Goal: Task Accomplishment & Management: Complete application form

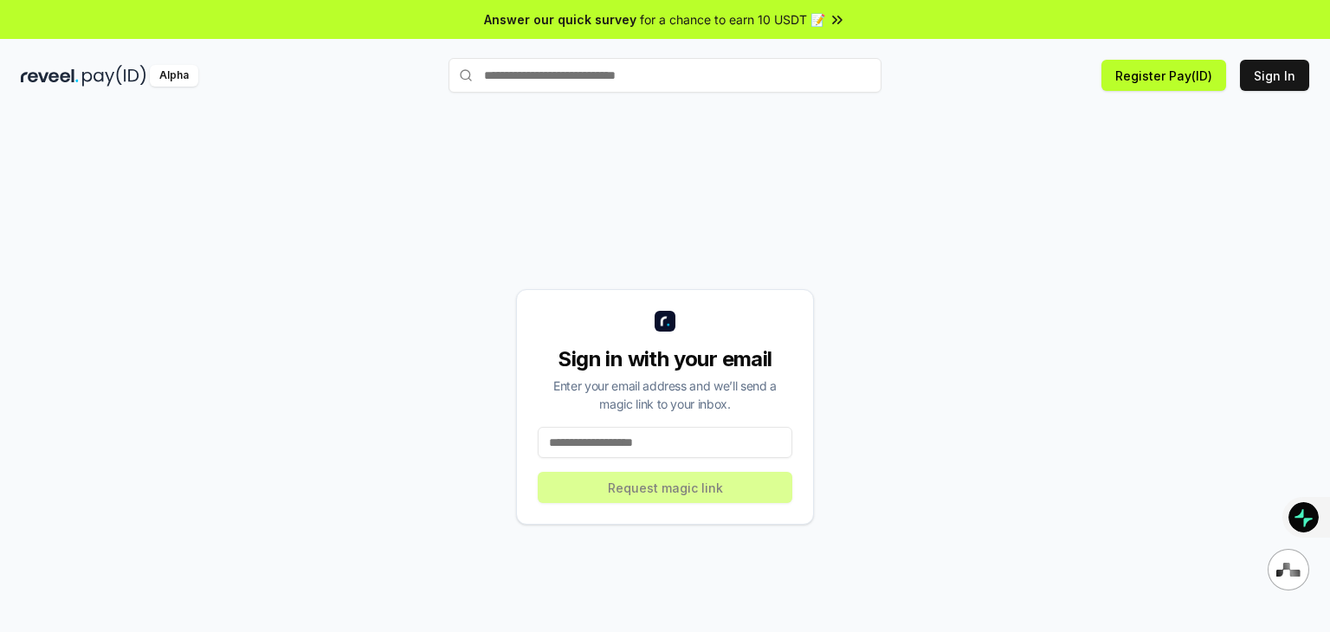
click at [623, 448] on input at bounding box center [665, 442] width 255 height 31
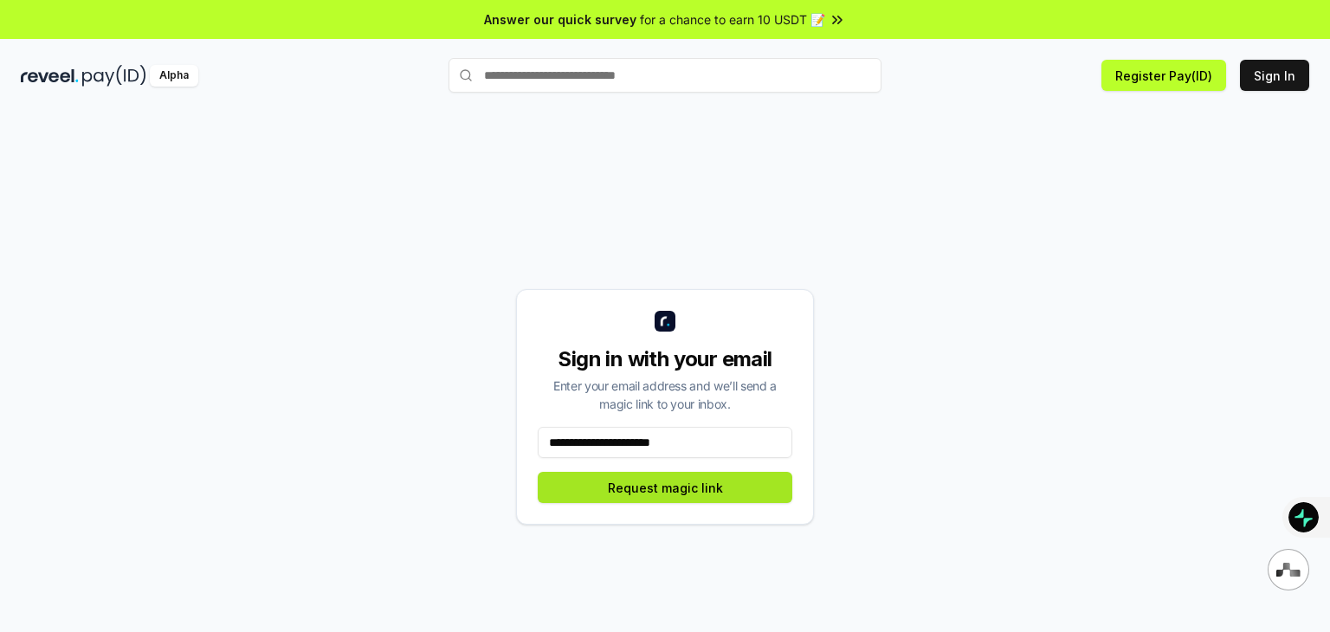
type input "**********"
click at [632, 482] on button "Request magic link" at bounding box center [665, 487] width 255 height 31
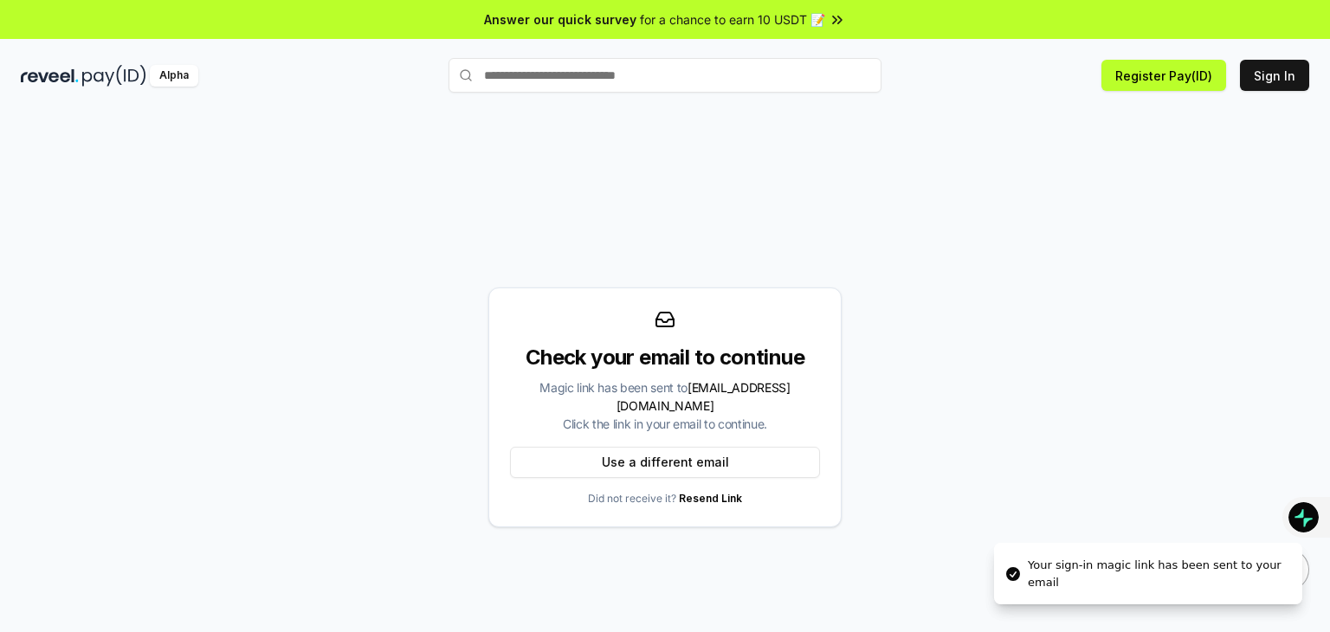
click at [632, 492] on p "Did not receive it? Resend Link" at bounding box center [665, 499] width 154 height 14
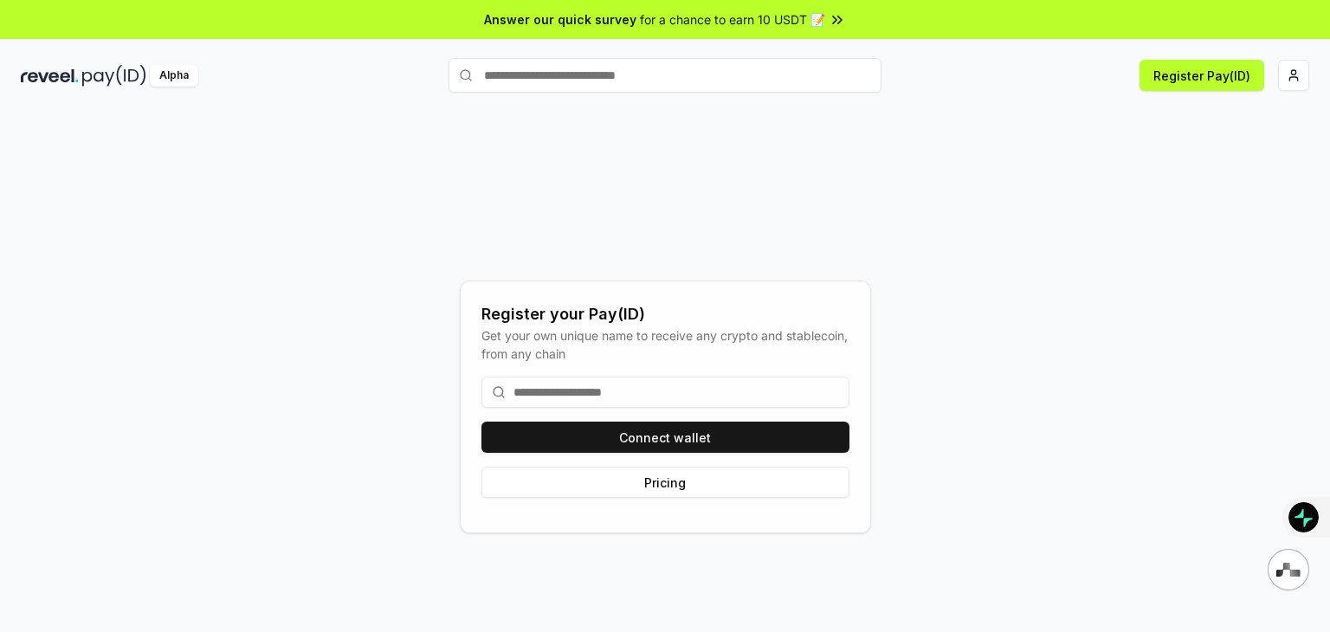
type input "*"
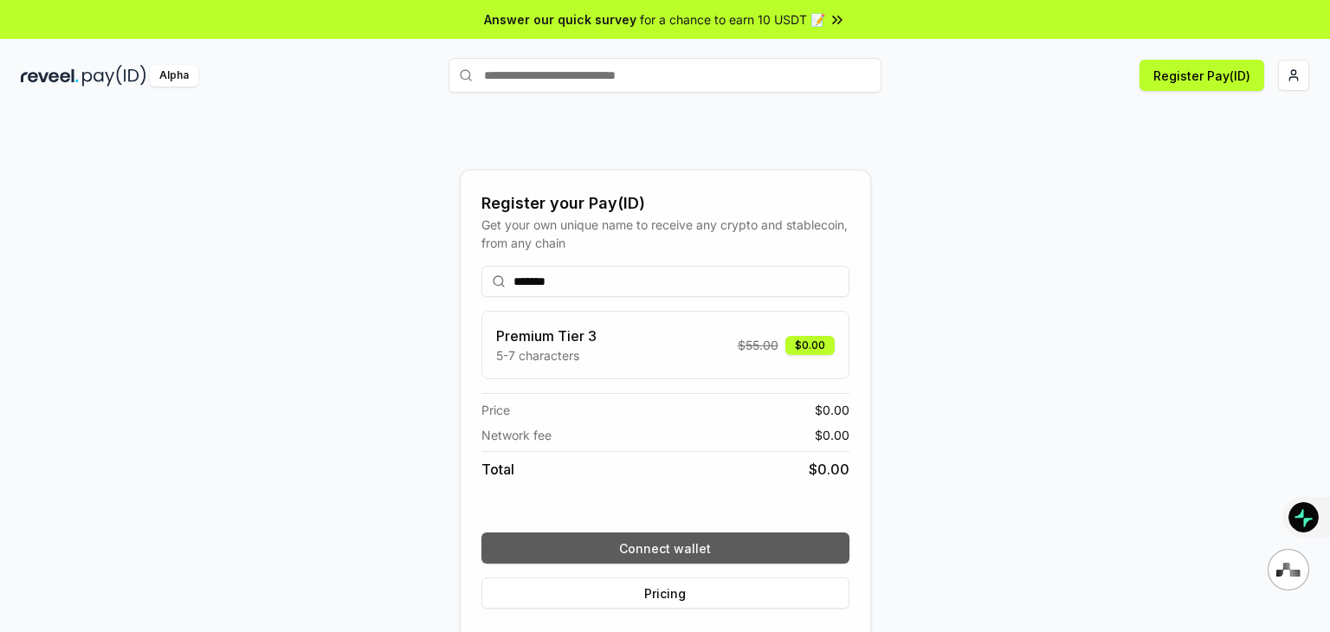
type input "*******"
click at [658, 555] on button "Connect wallet" at bounding box center [665, 547] width 368 height 31
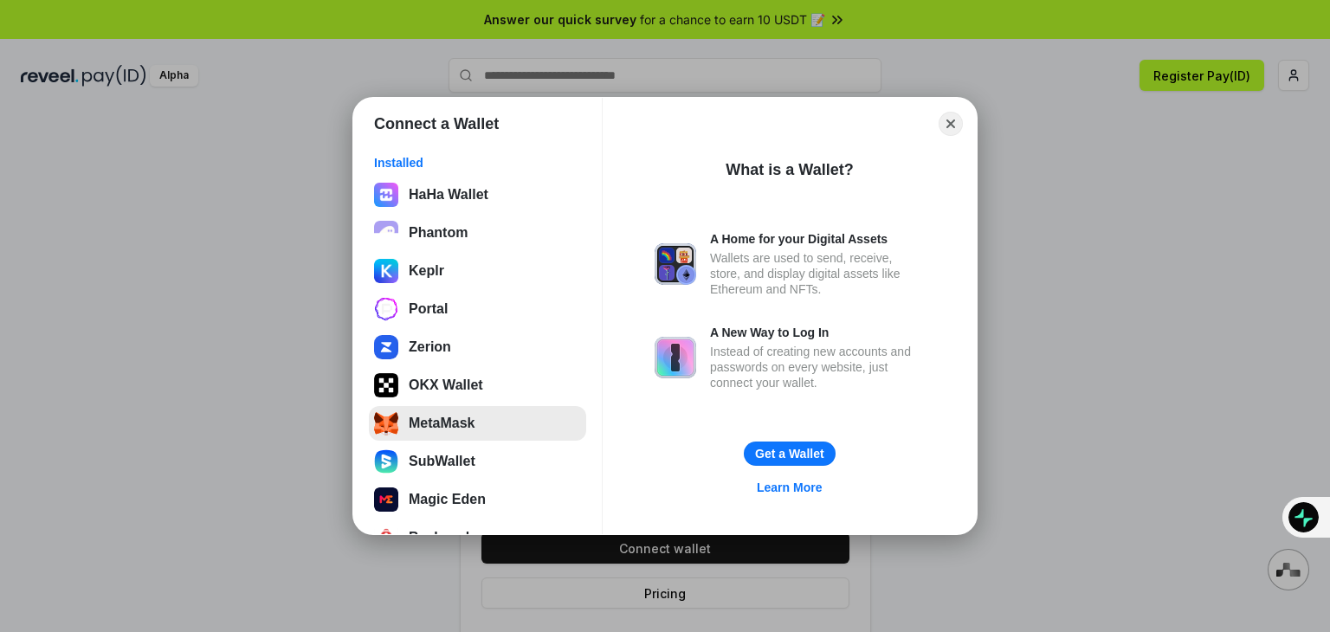
click at [423, 426] on button "MetaMask" at bounding box center [477, 423] width 217 height 35
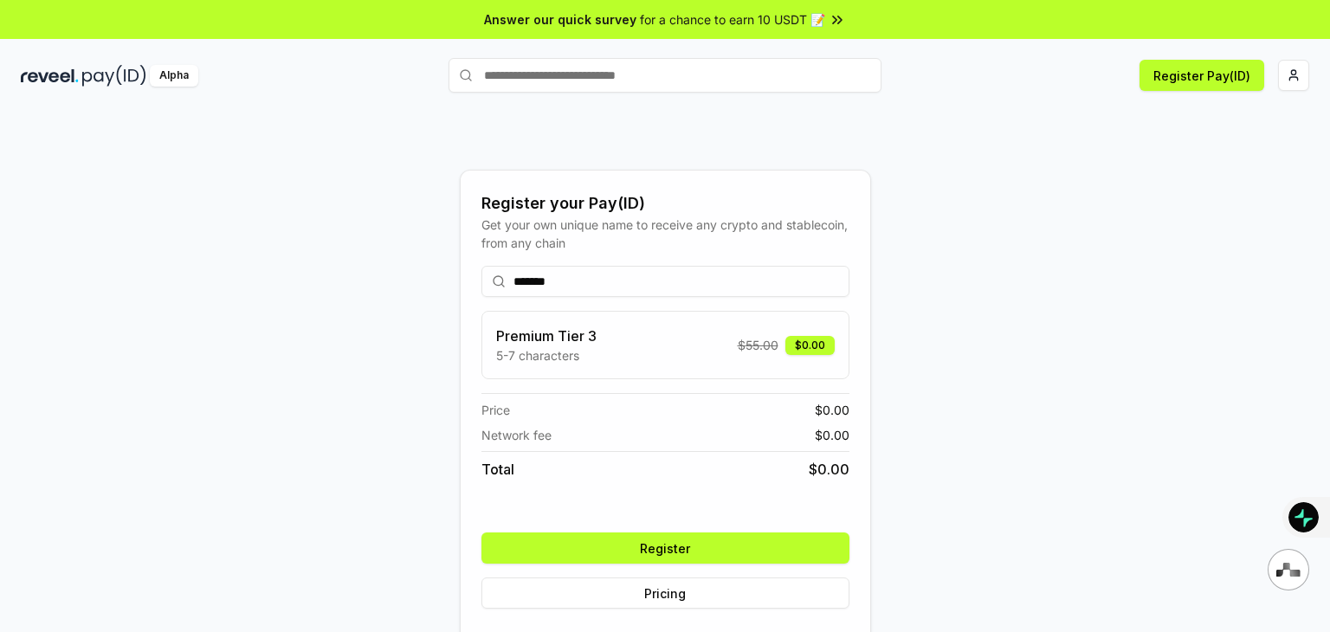
click at [726, 555] on button "Register" at bounding box center [665, 547] width 368 height 31
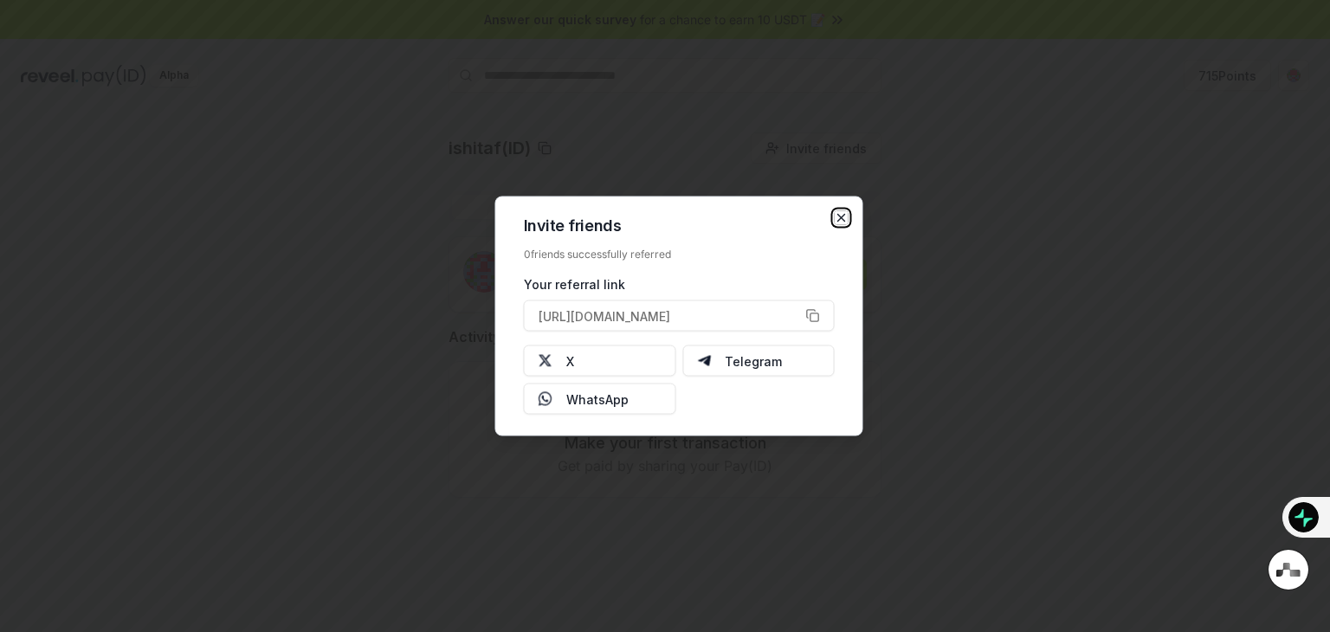
click at [841, 215] on icon "button" at bounding box center [842, 218] width 14 height 14
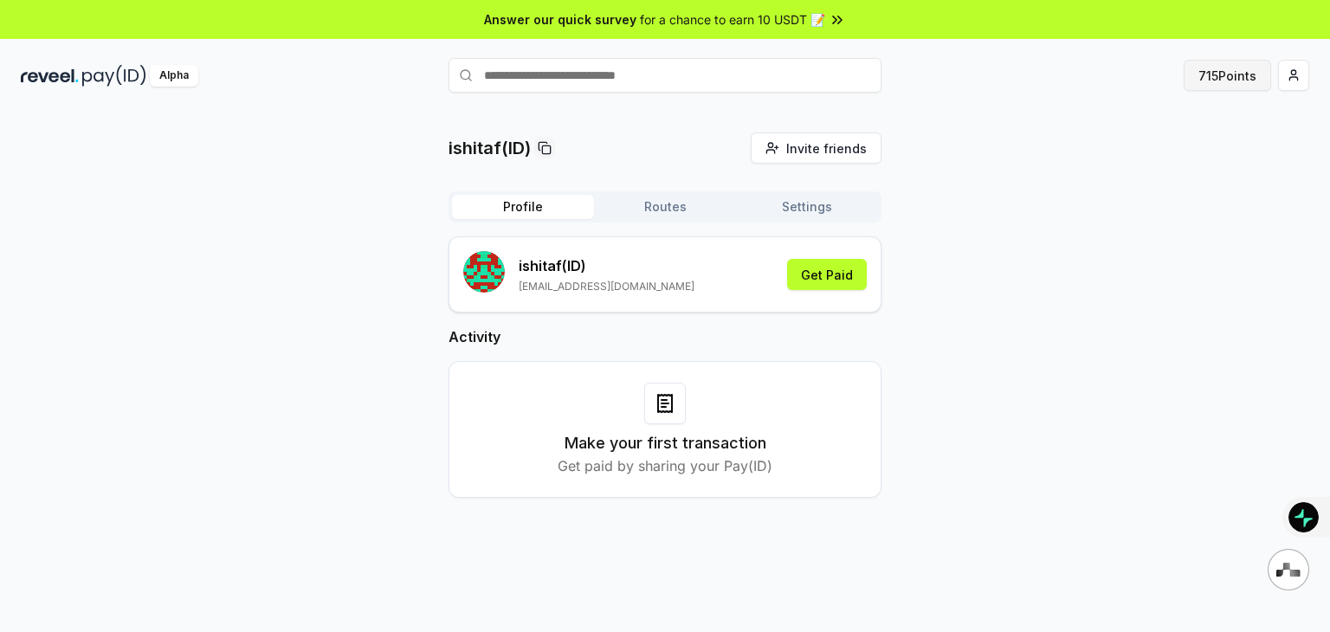
click at [1216, 77] on button "715 Points" at bounding box center [1226, 75] width 87 height 31
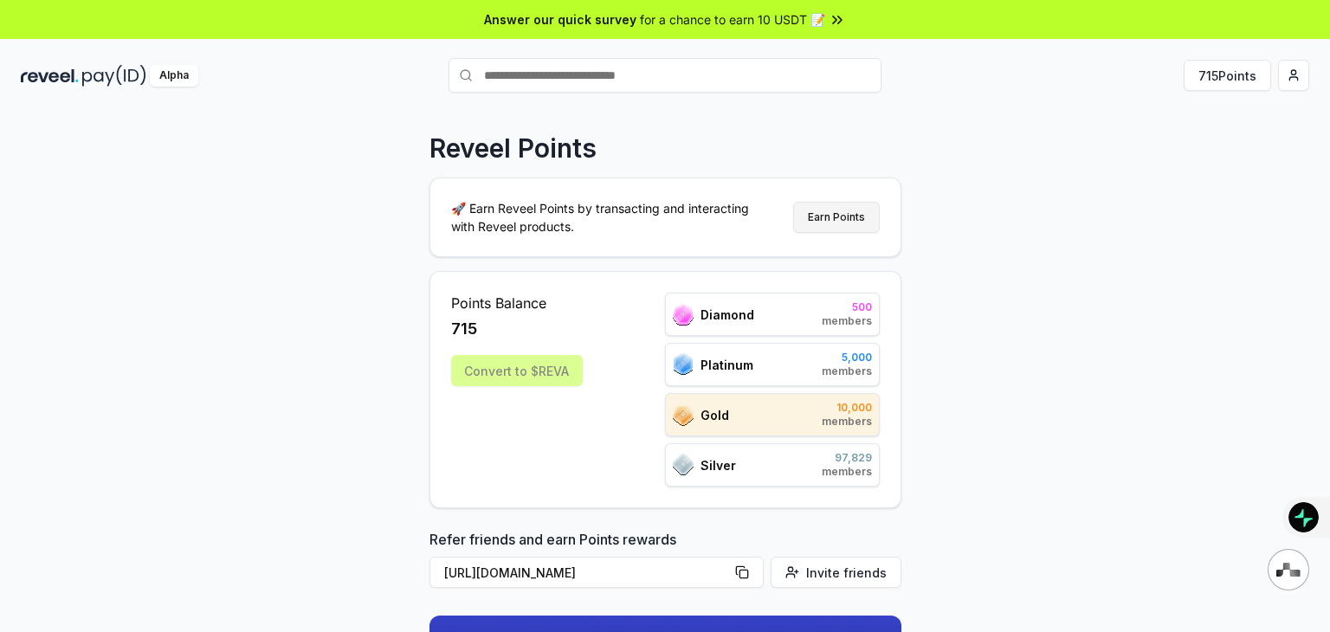
click at [839, 216] on button "Earn Points" at bounding box center [836, 217] width 87 height 31
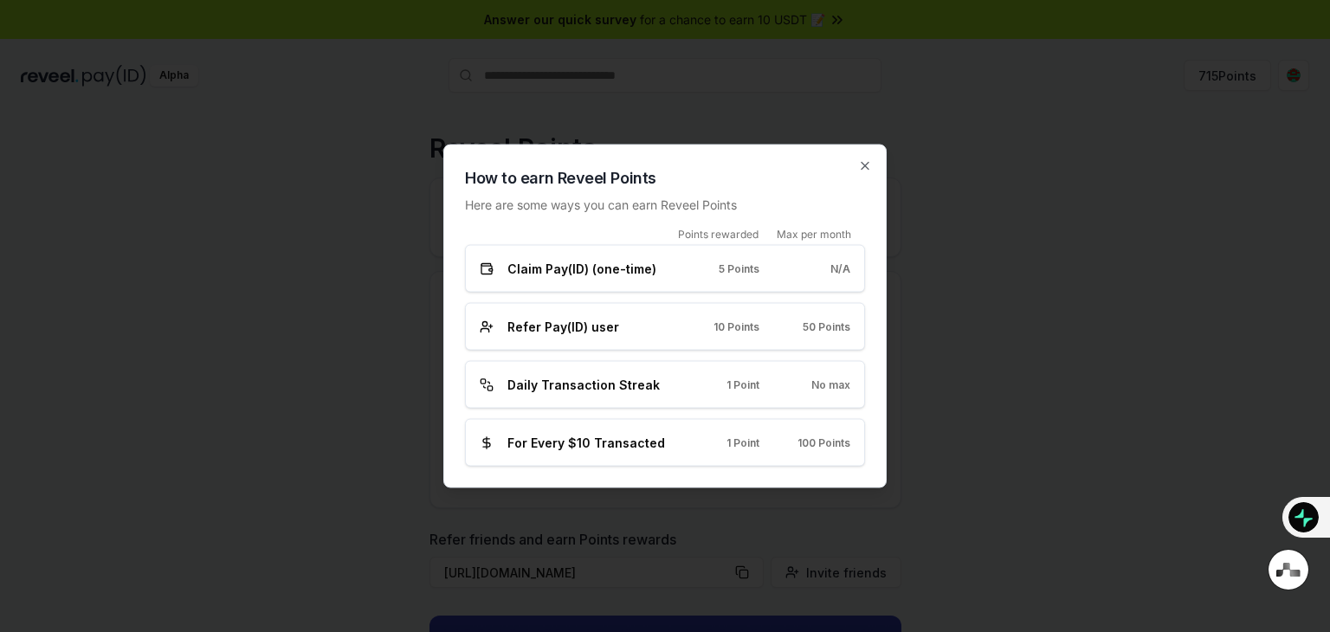
click at [873, 162] on div "How to earn Reveel Points Here are some ways you can earn Reveel Points Points …" at bounding box center [664, 317] width 443 height 344
click at [863, 163] on icon "button" at bounding box center [865, 166] width 14 height 14
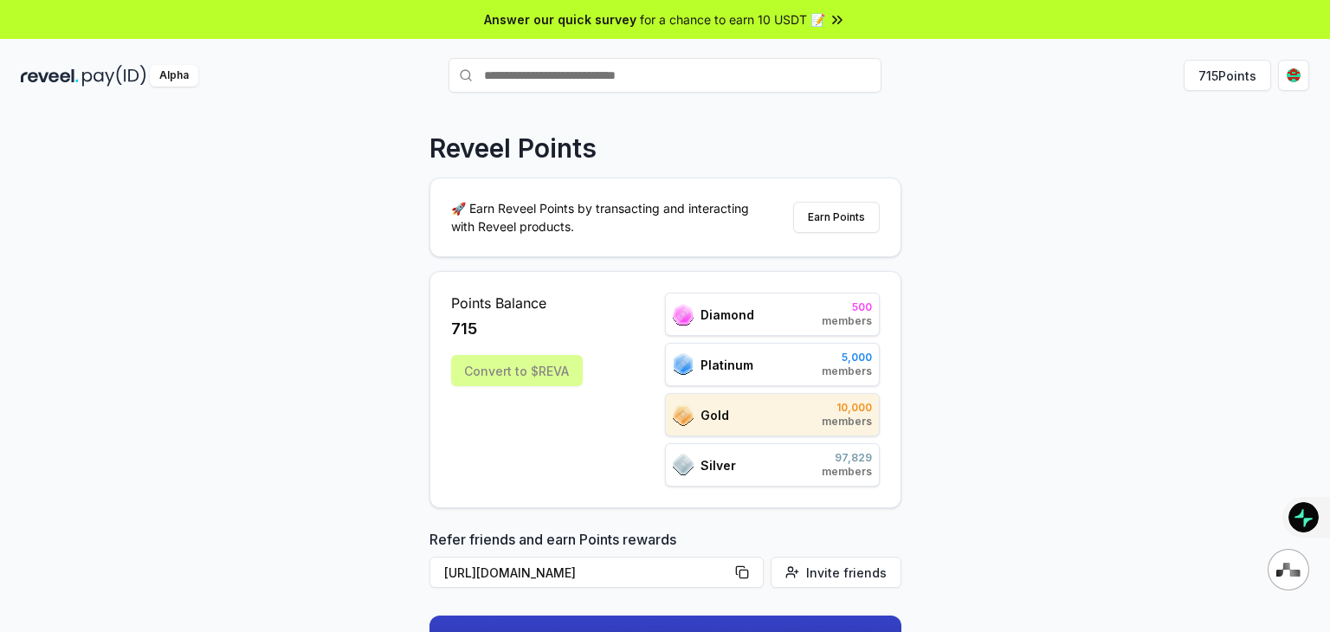
click at [551, 368] on div "Convert to $REVA" at bounding box center [517, 370] width 132 height 31
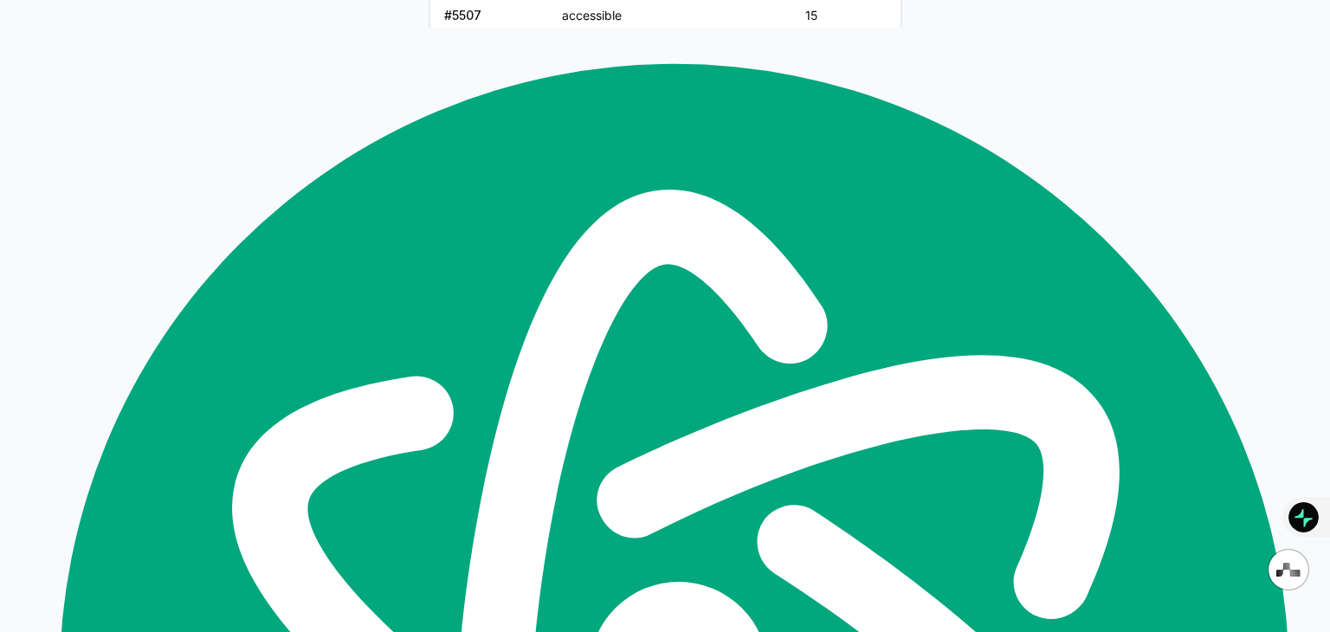
scroll to position [658, 0]
